Goal: Task Accomplishment & Management: Use online tool/utility

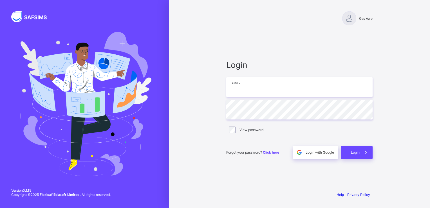
click at [268, 90] on input "email" at bounding box center [299, 87] width 146 height 20
type input "**********"
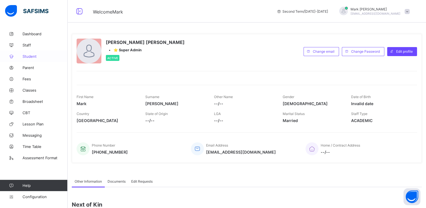
click at [33, 56] on span "Student" at bounding box center [45, 56] width 45 height 5
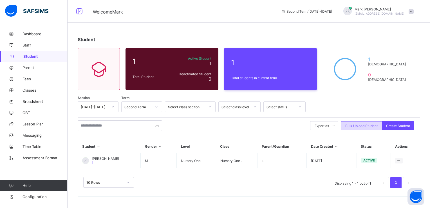
click at [358, 124] on span "Bulk Upload Student" at bounding box center [361, 126] width 32 height 4
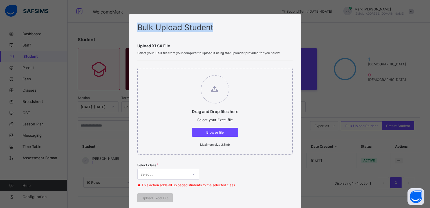
drag, startPoint x: 215, startPoint y: 28, endPoint x: 135, endPoint y: 30, distance: 79.7
click at [135, 30] on div "Bulk Upload Student Upload XLSX File Select your XLSX file from your computer t…" at bounding box center [215, 188] width 172 height 348
copy span "Bulk Upload Student"
click at [193, 175] on div "Select..." at bounding box center [168, 174] width 62 height 11
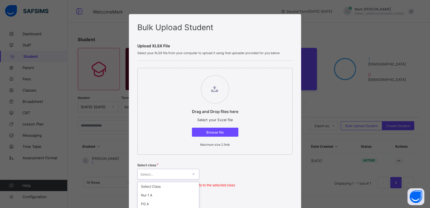
scroll to position [61, 0]
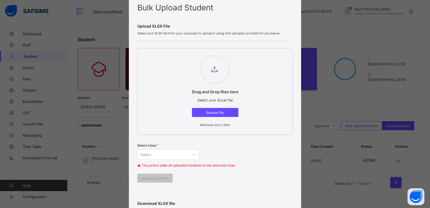
scroll to position [0, 0]
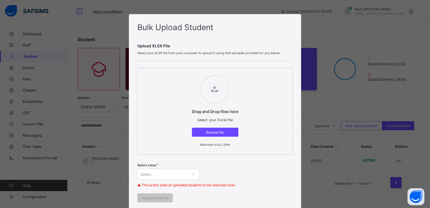
click at [320, 88] on div "Bulk Upload Student Upload XLSX File Select your XLSX file from your computer t…" at bounding box center [215, 104] width 430 height 208
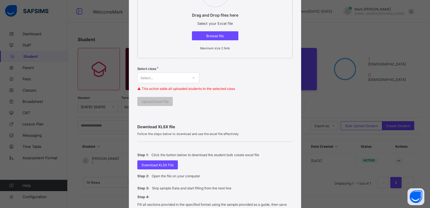
scroll to position [189, 0]
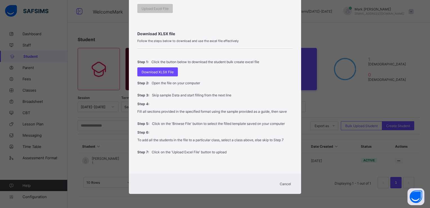
click at [281, 184] on span "Cancel" at bounding box center [285, 183] width 11 height 4
